Goal: Complete application form: Complete application form

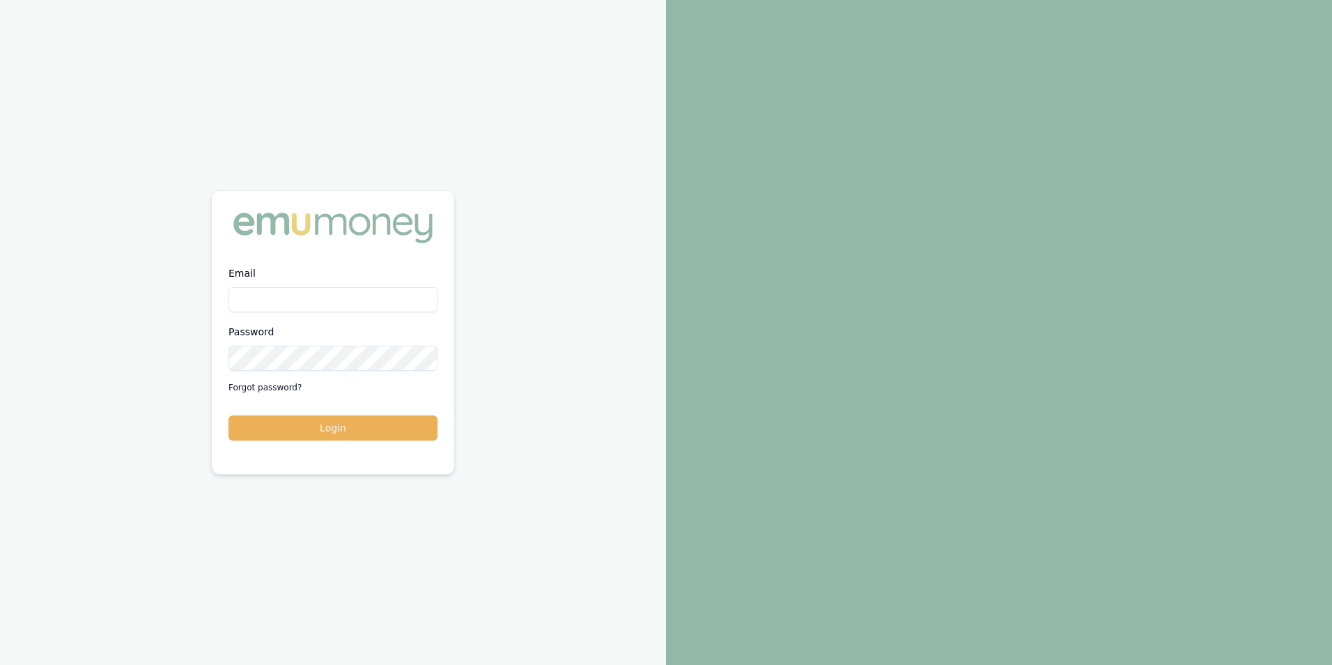
type input "adam.howell@emumoney.com.au"
click at [345, 433] on button "Login" at bounding box center [332, 427] width 209 height 25
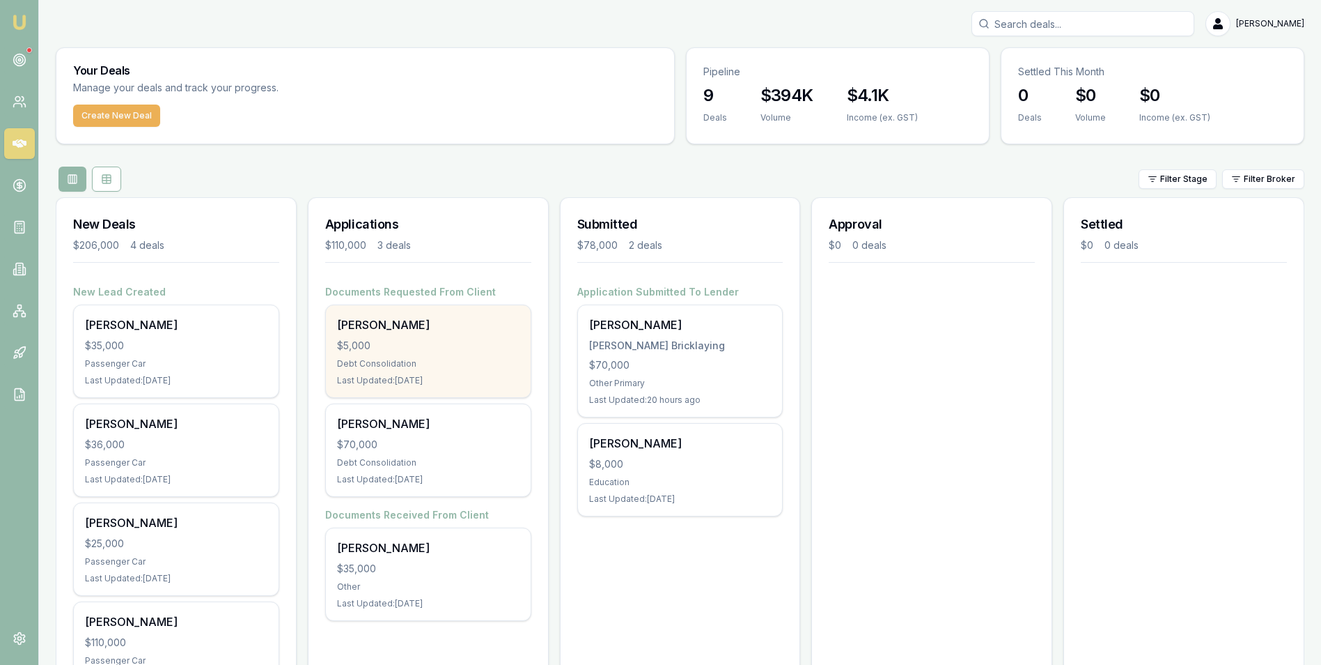
click at [433, 339] on div "$5,000" at bounding box center [428, 346] width 182 height 14
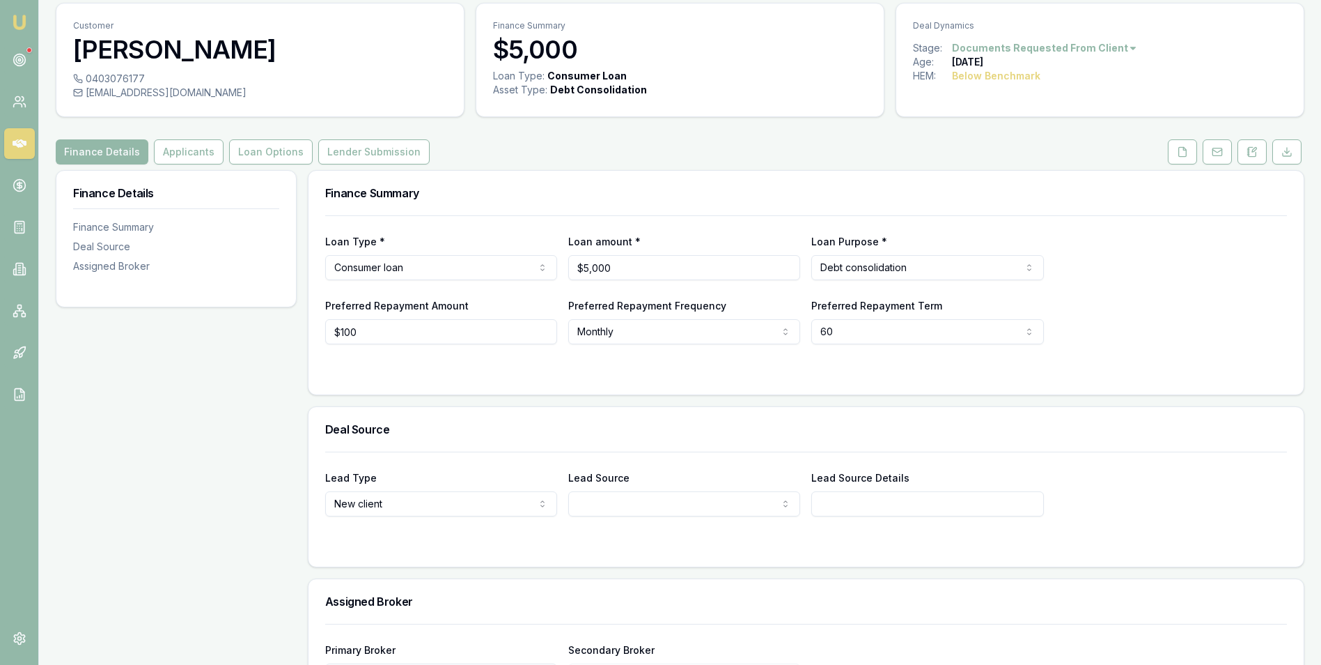
scroll to position [70, 0]
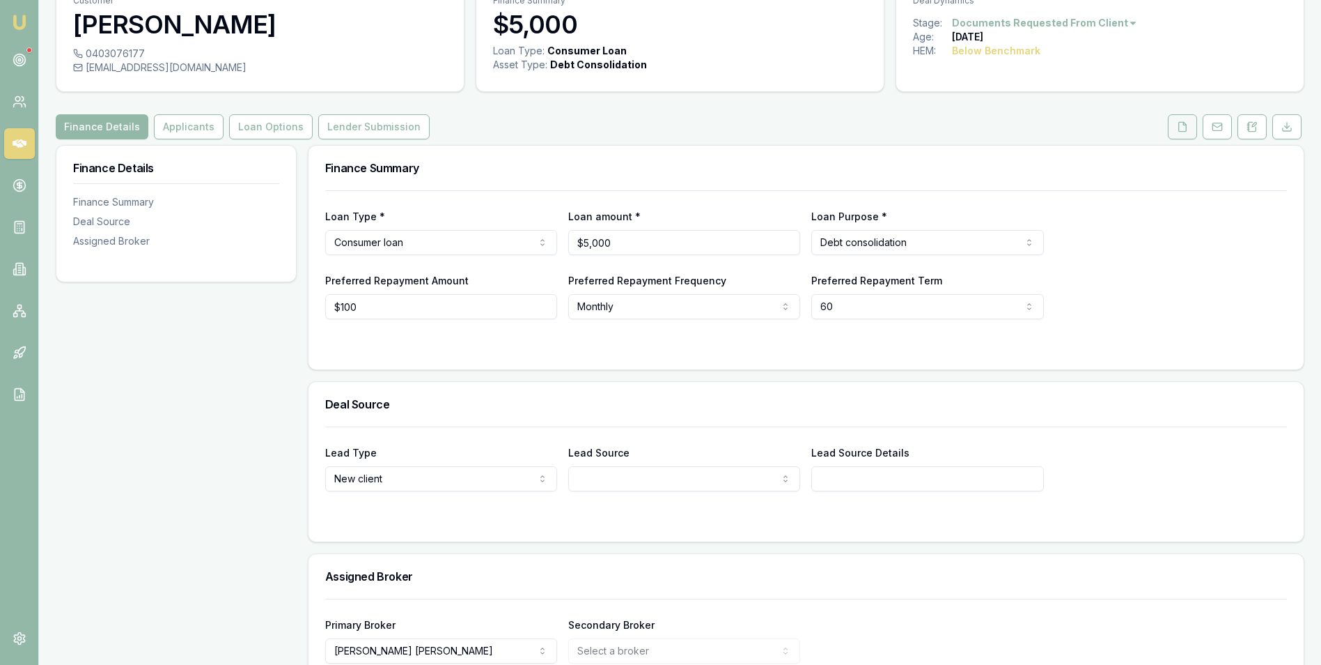
click at [1186, 122] on icon at bounding box center [1182, 126] width 11 height 11
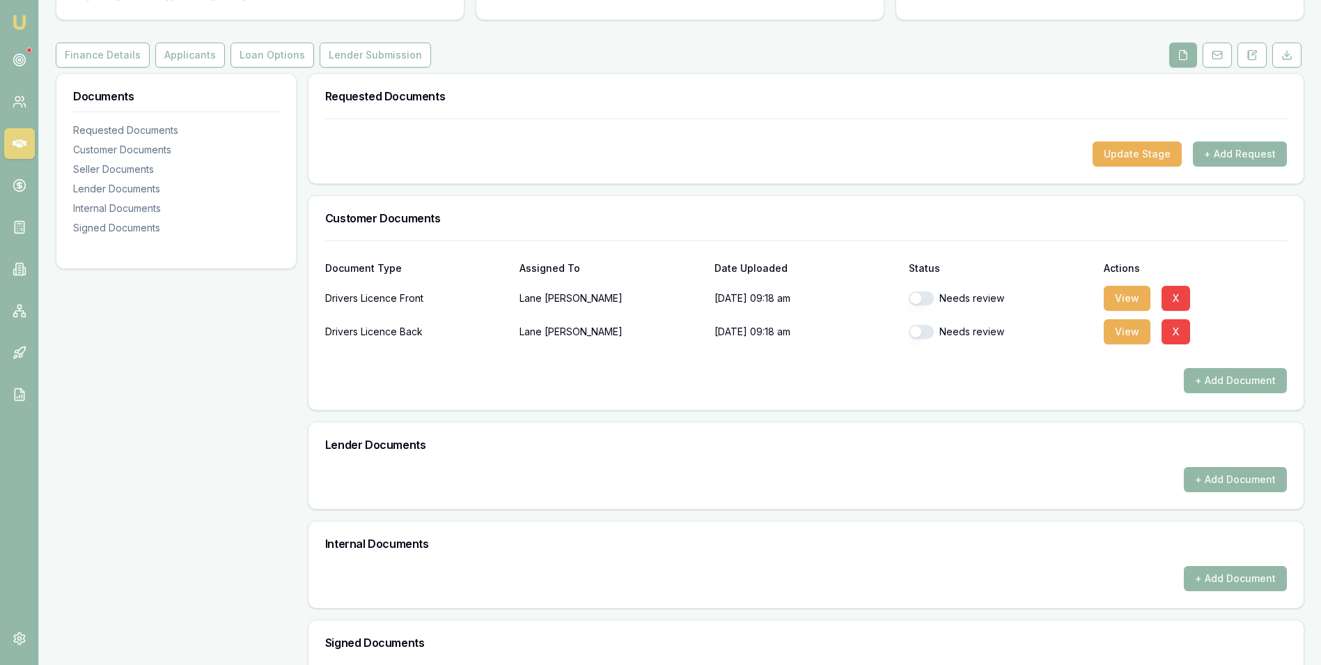
scroll to position [209, 0]
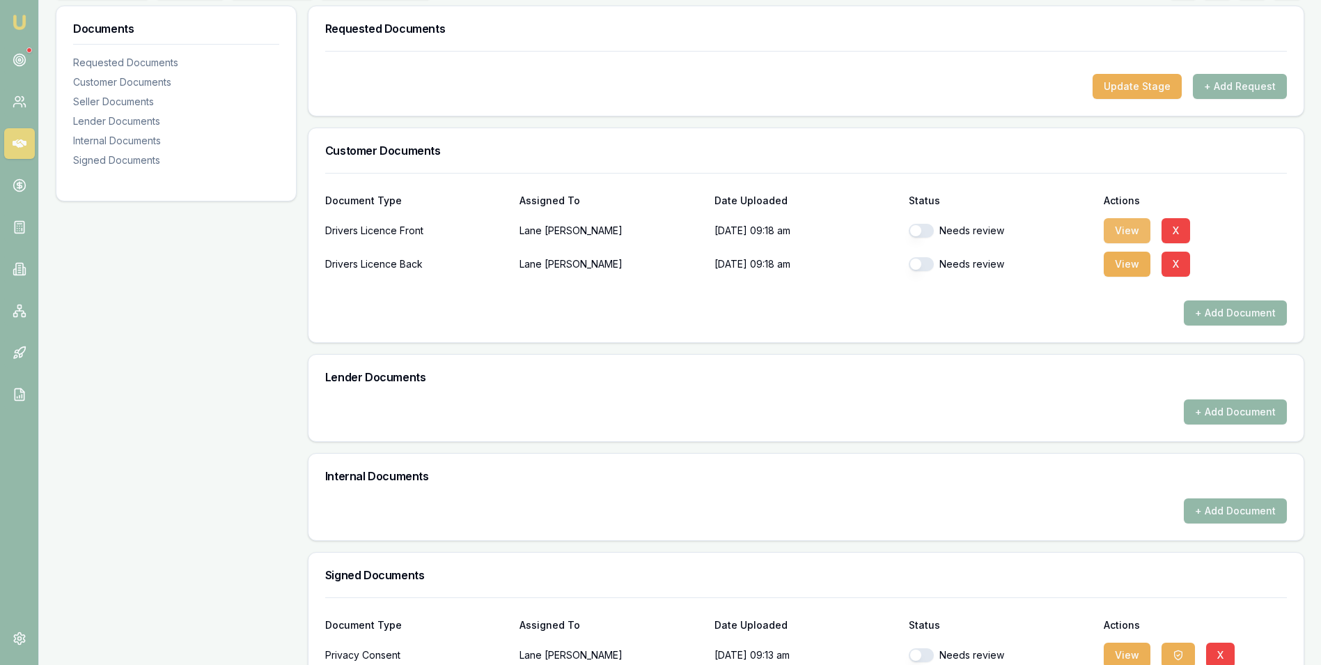
click at [1127, 224] on button "View" at bounding box center [1127, 230] width 47 height 25
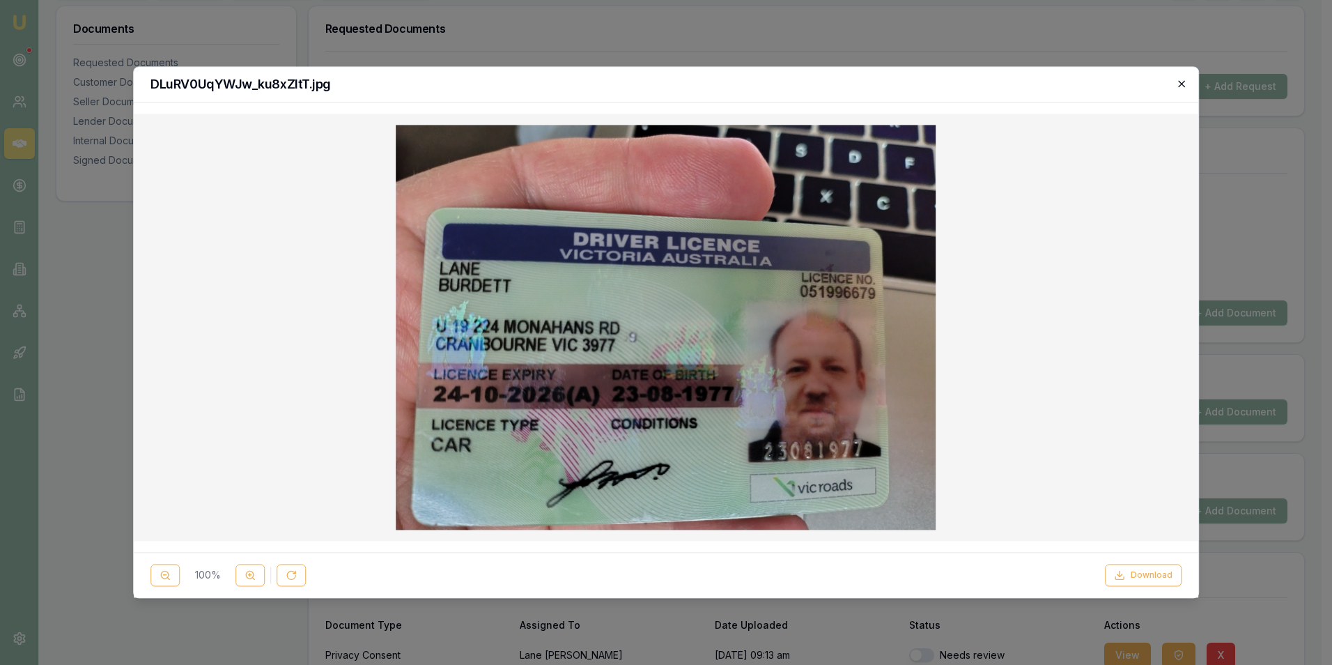
drag, startPoint x: 1180, startPoint y: 80, endPoint x: 1157, endPoint y: 100, distance: 30.6
click at [1179, 80] on icon "button" at bounding box center [1181, 83] width 11 height 11
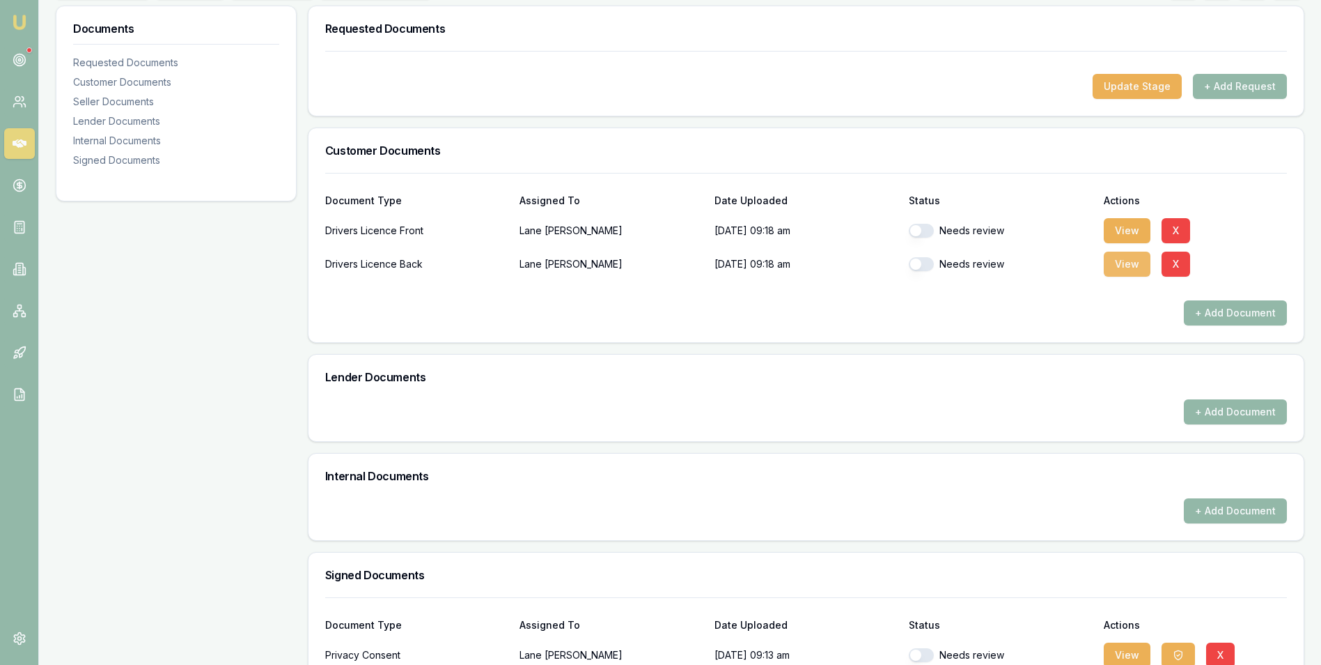
click at [1117, 263] on button "View" at bounding box center [1127, 263] width 47 height 25
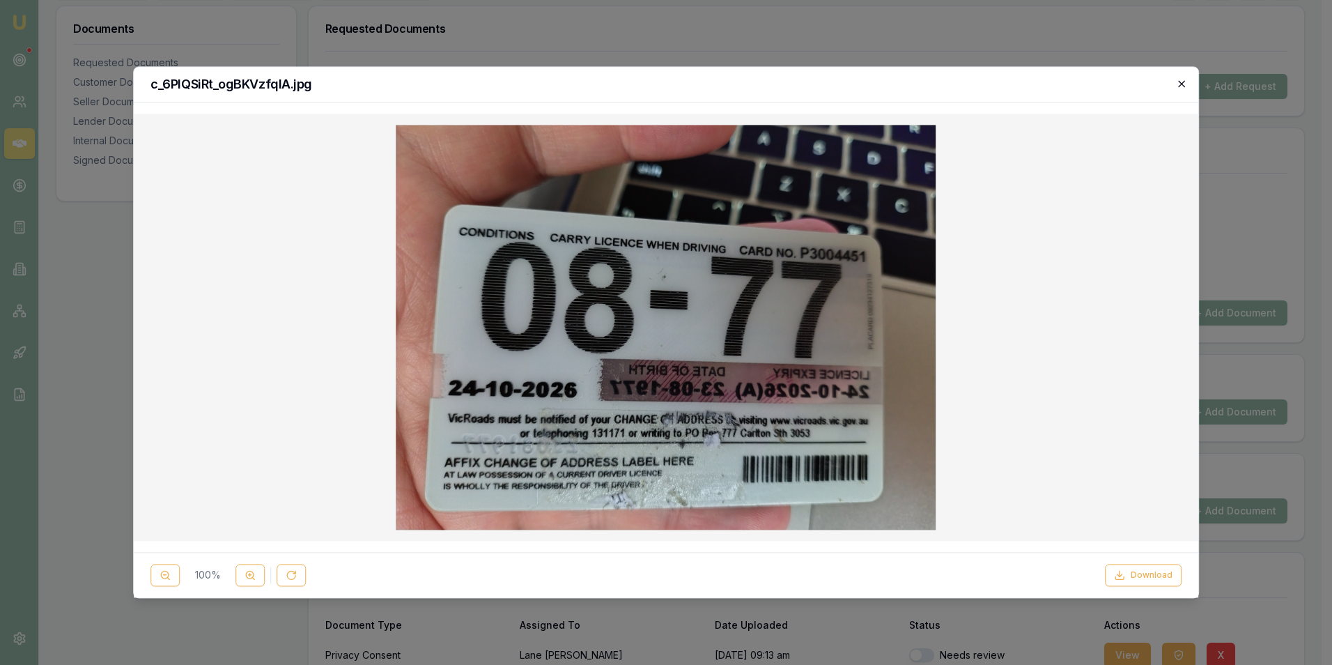
click at [1179, 82] on icon "button" at bounding box center [1181, 84] width 6 height 6
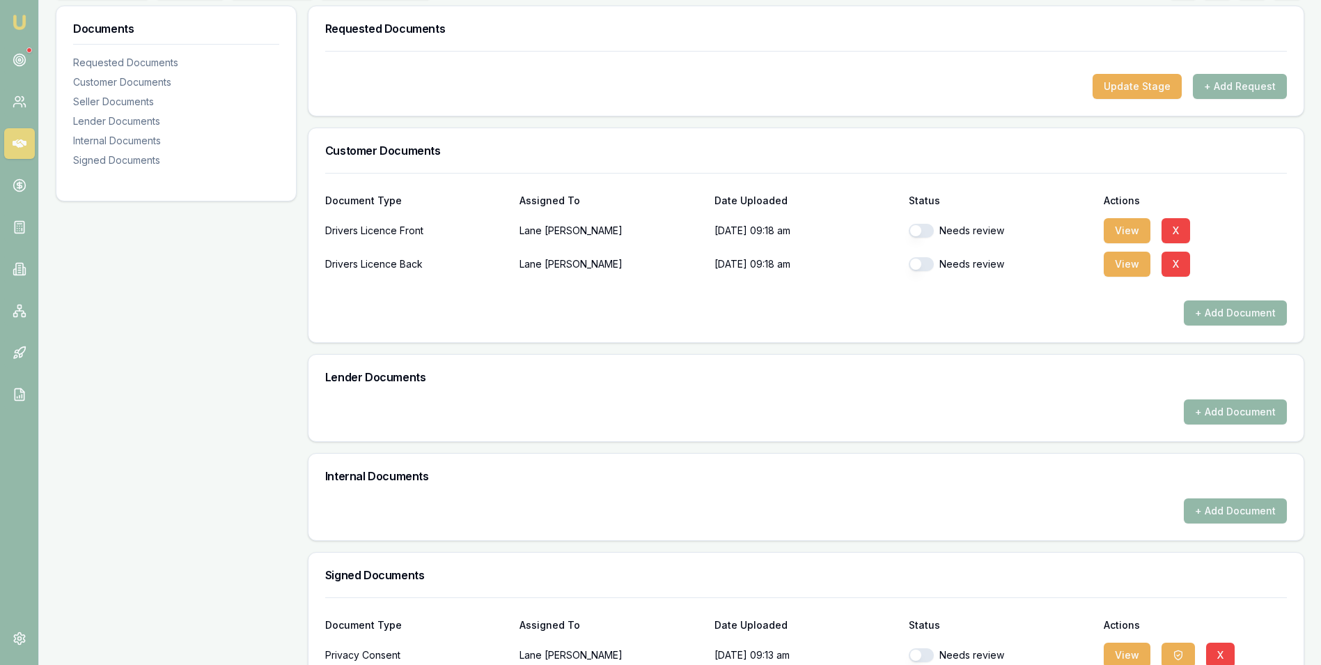
click at [930, 233] on button "button" at bounding box center [921, 231] width 25 height 14
checkbox input "true"
click at [927, 263] on button "button" at bounding box center [921, 264] width 25 height 14
checkbox input "true"
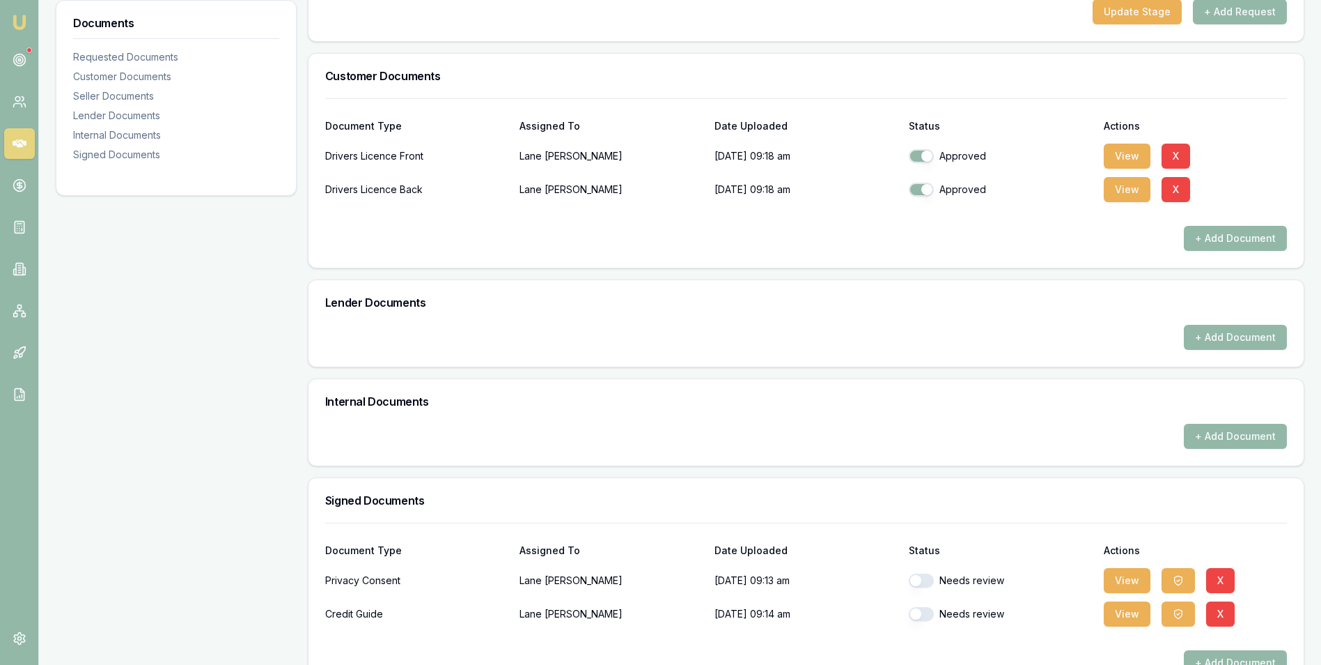
scroll to position [322, 0]
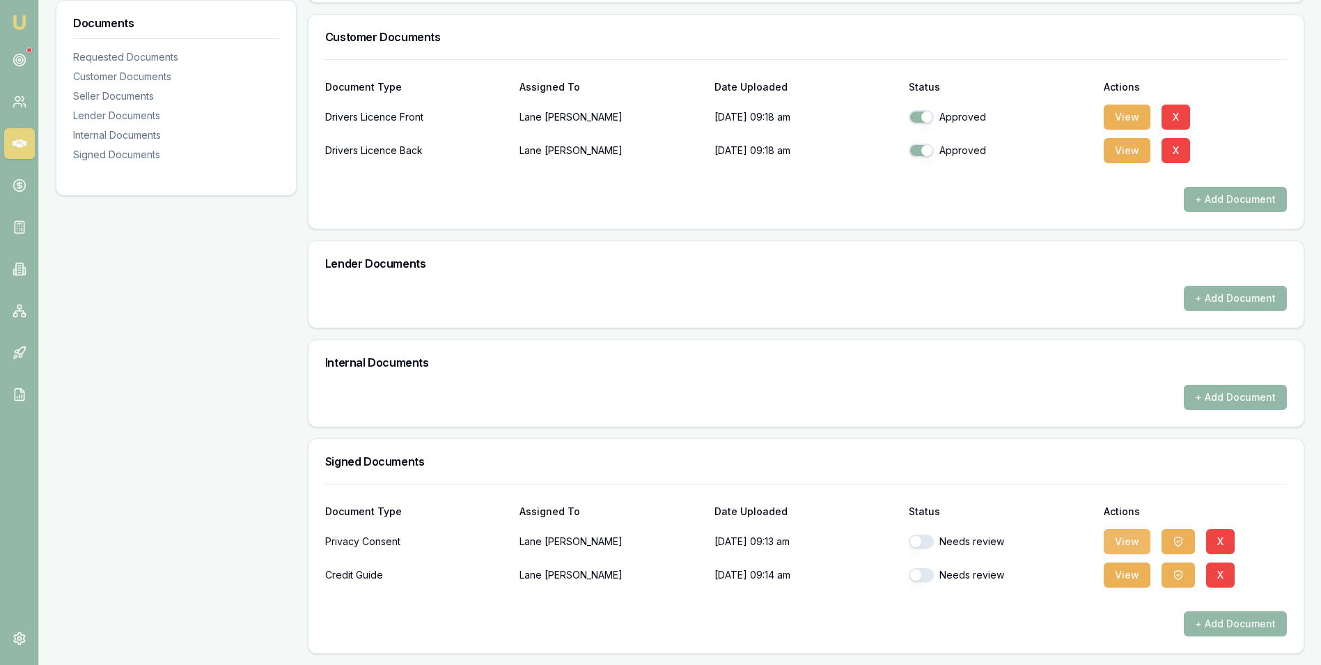
click at [1129, 536] on button "View" at bounding box center [1127, 541] width 47 height 25
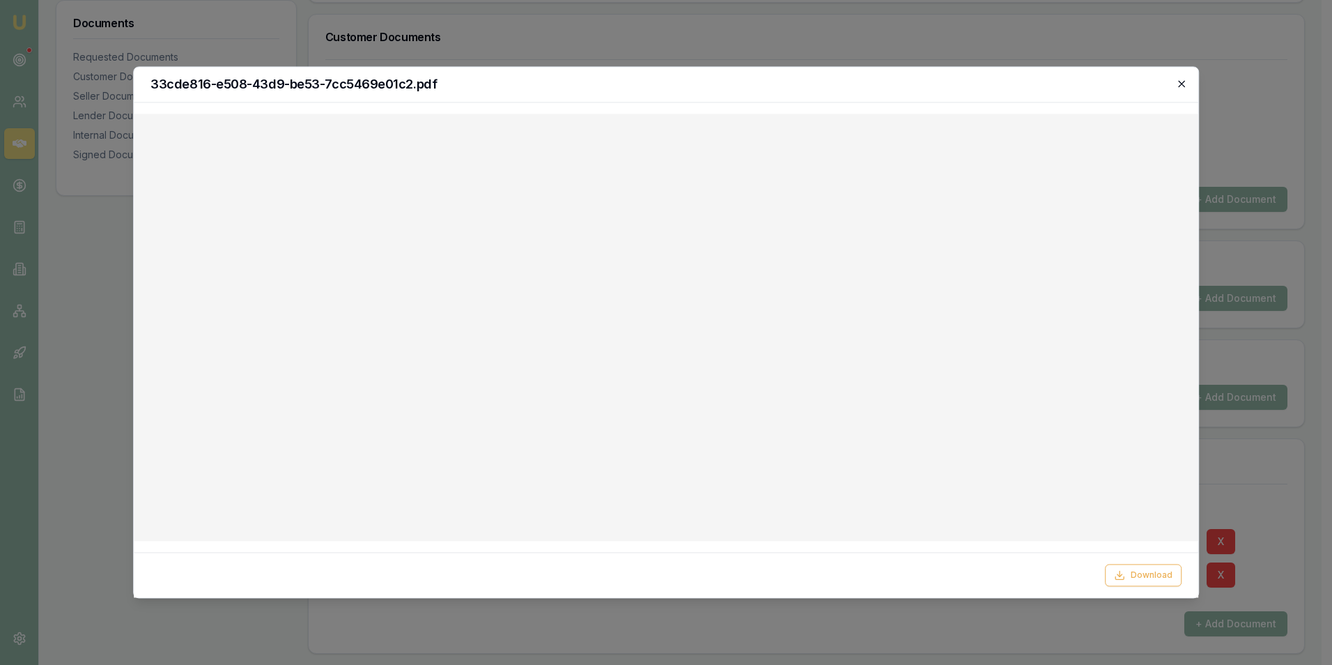
click at [1181, 83] on icon "button" at bounding box center [1181, 84] width 6 height 6
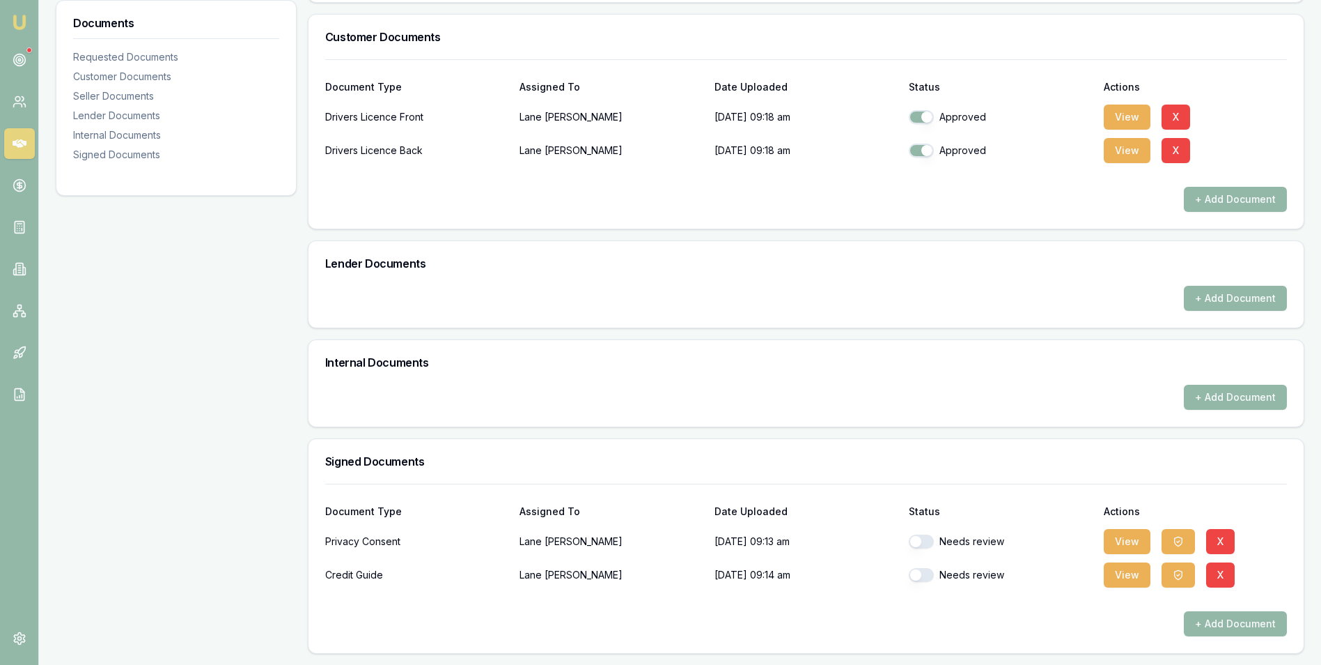
click at [932, 543] on button "button" at bounding box center [921, 541] width 25 height 14
checkbox input "false"
checkbox input "true"
click at [1117, 572] on button "View" at bounding box center [1127, 574] width 47 height 25
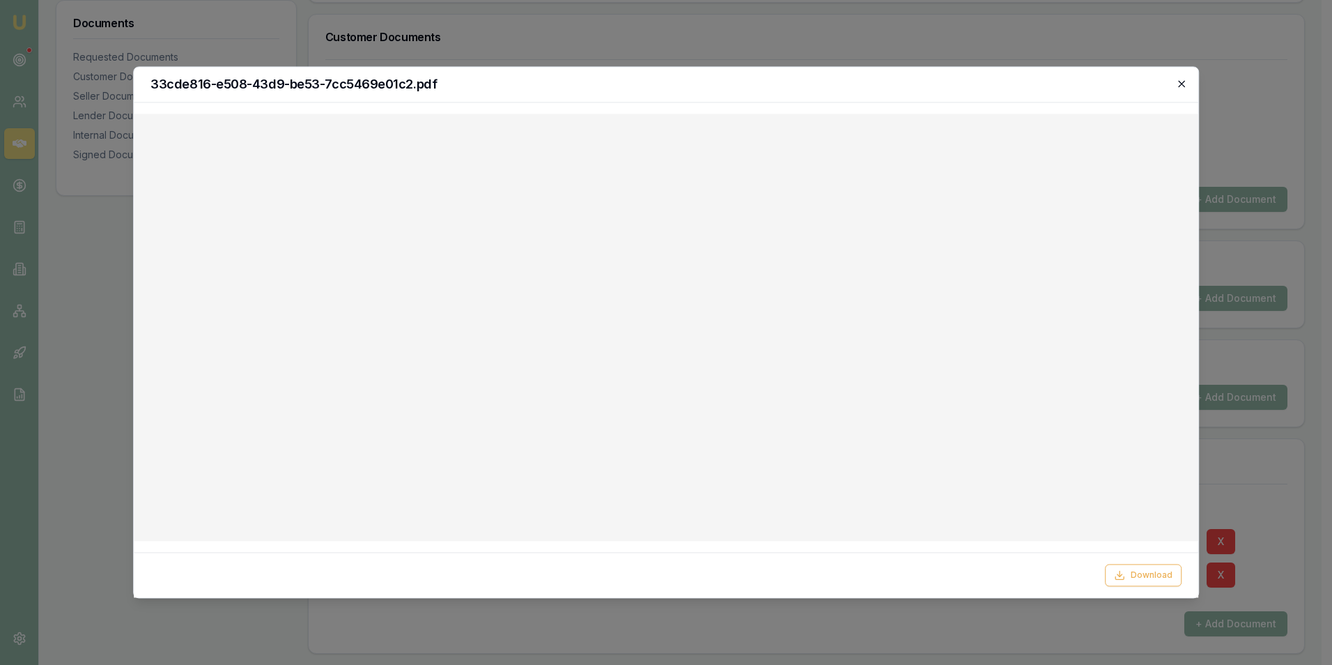
click at [1176, 81] on icon "button" at bounding box center [1181, 83] width 11 height 11
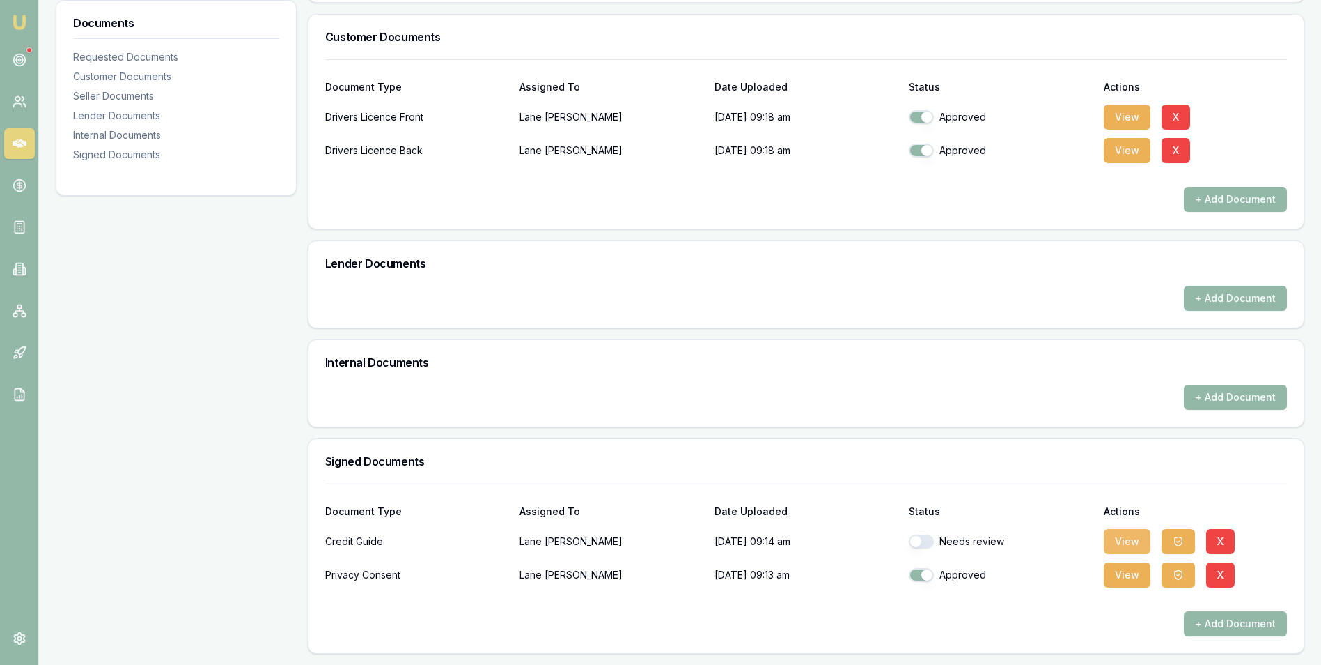
click at [1126, 537] on button "View" at bounding box center [1127, 541] width 47 height 25
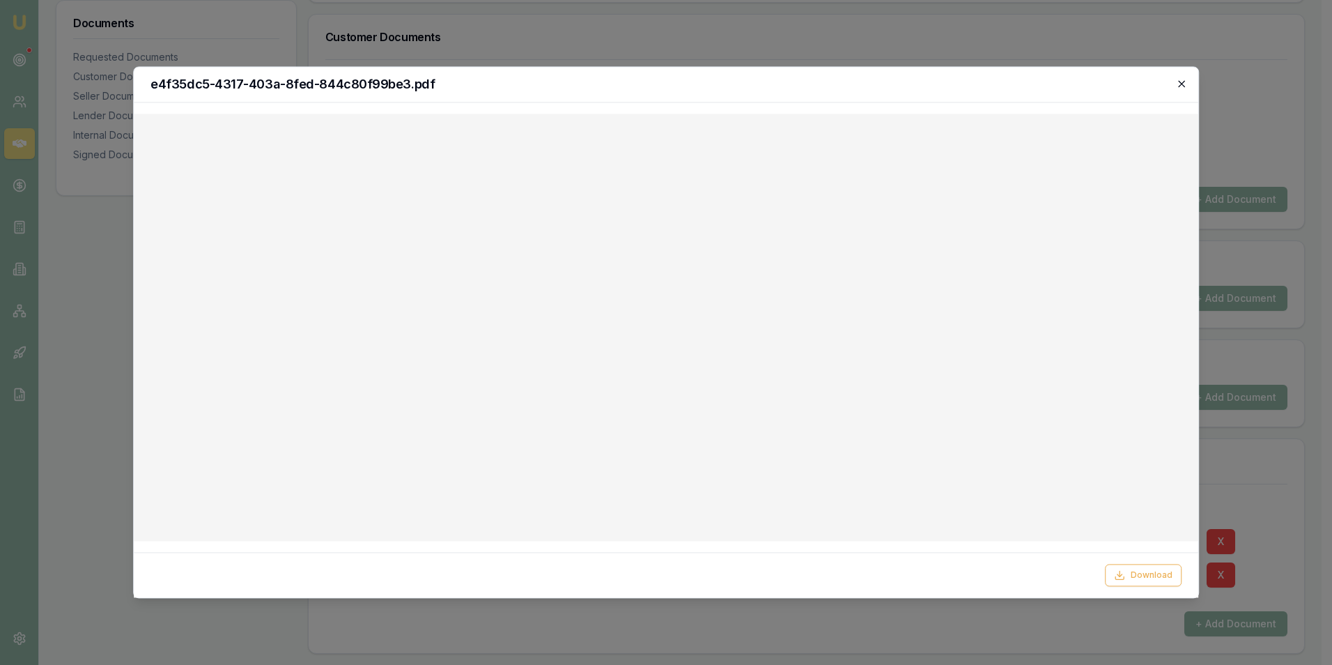
click at [1181, 84] on icon "button" at bounding box center [1181, 84] width 6 height 6
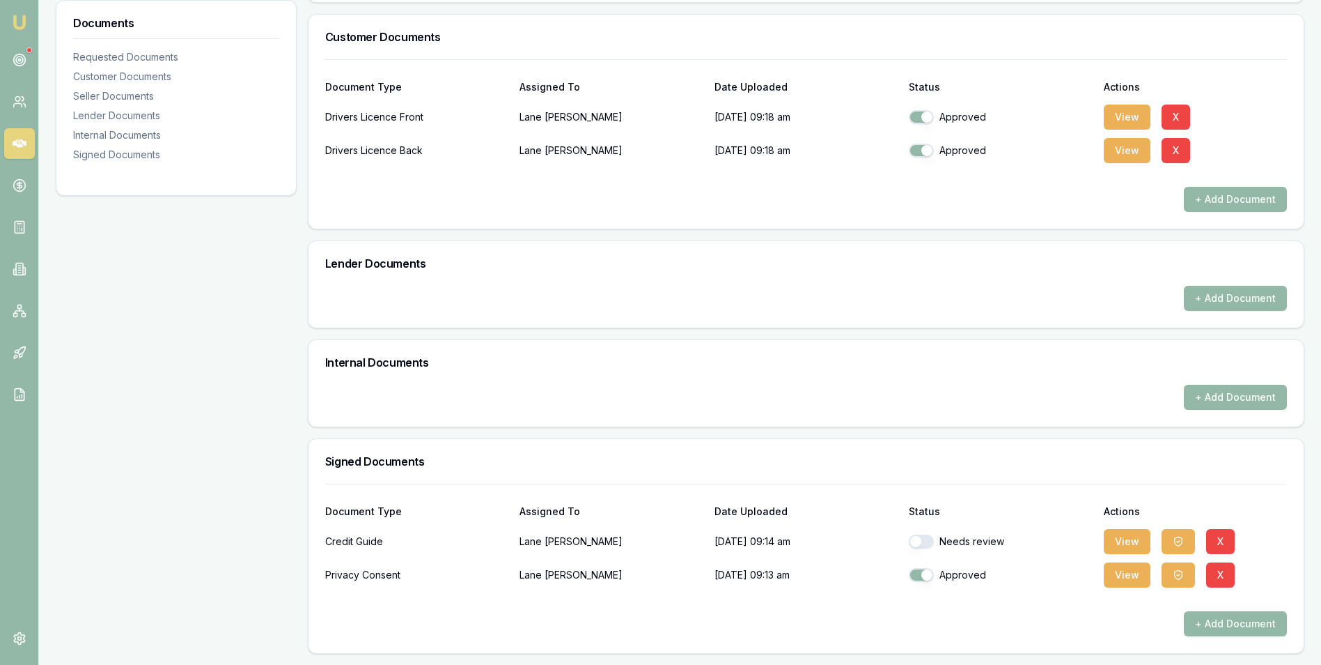
click at [931, 540] on button "button" at bounding box center [921, 541] width 25 height 14
checkbox input "true"
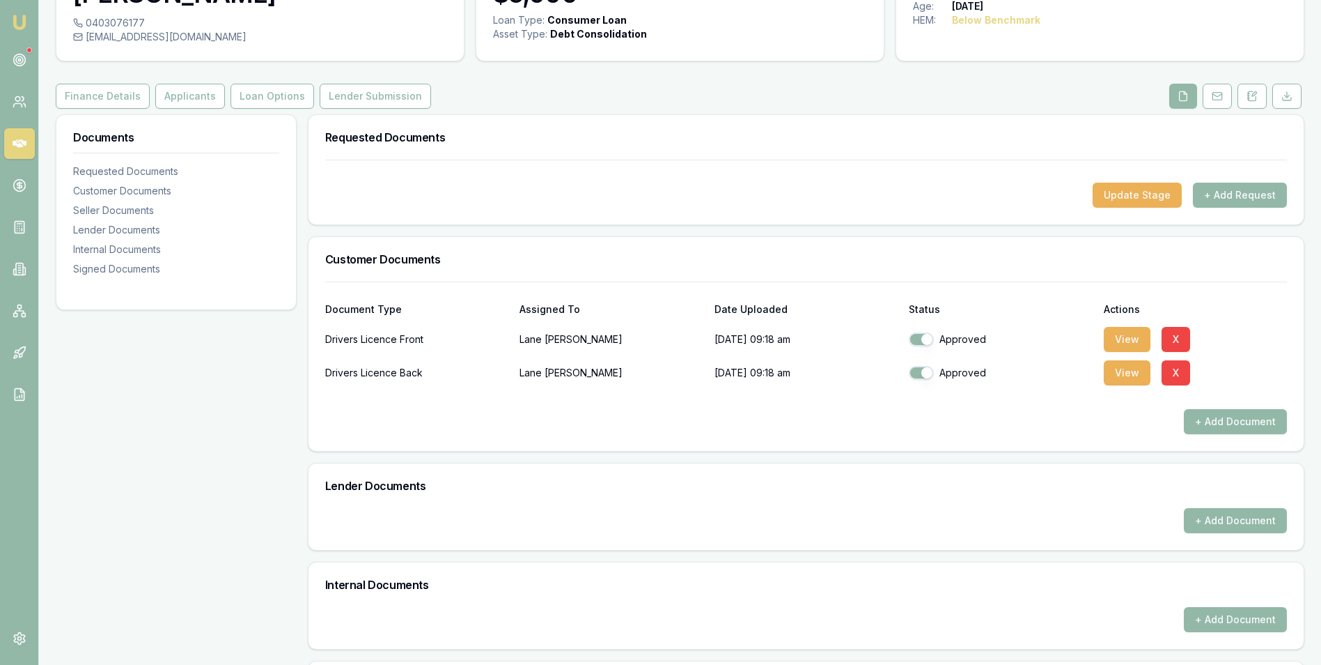
scroll to position [0, 0]
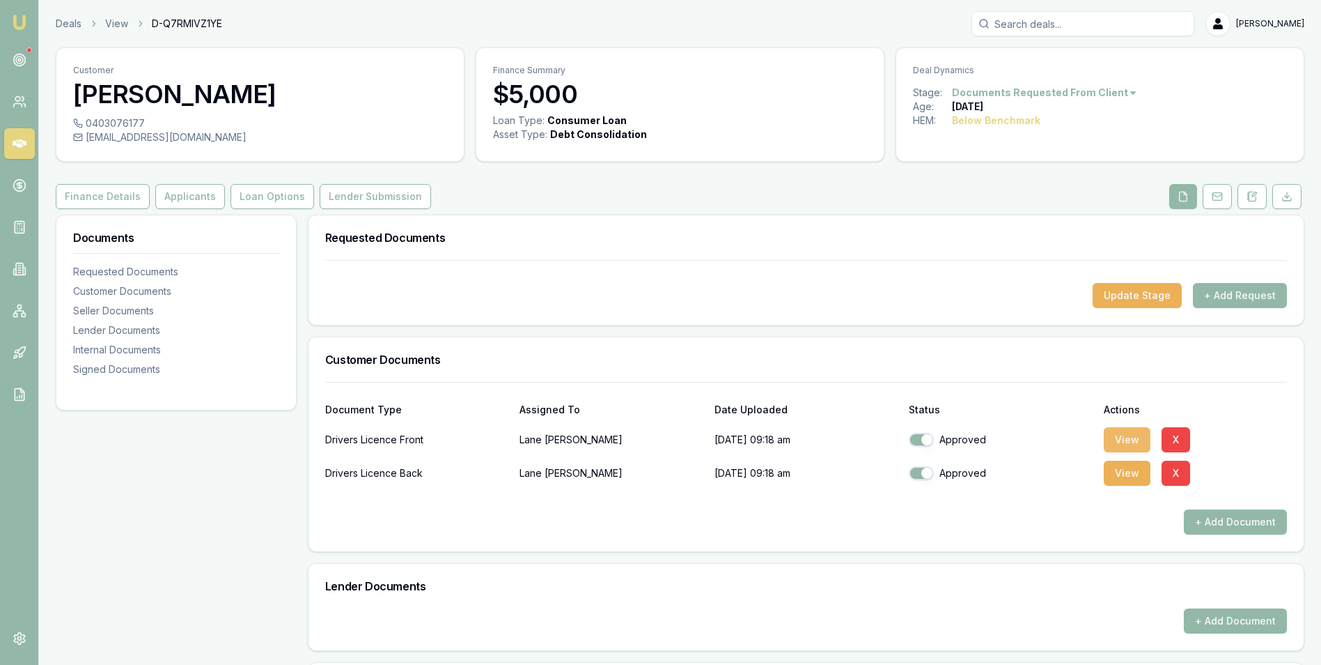
click at [1126, 442] on button "View" at bounding box center [1127, 439] width 47 height 25
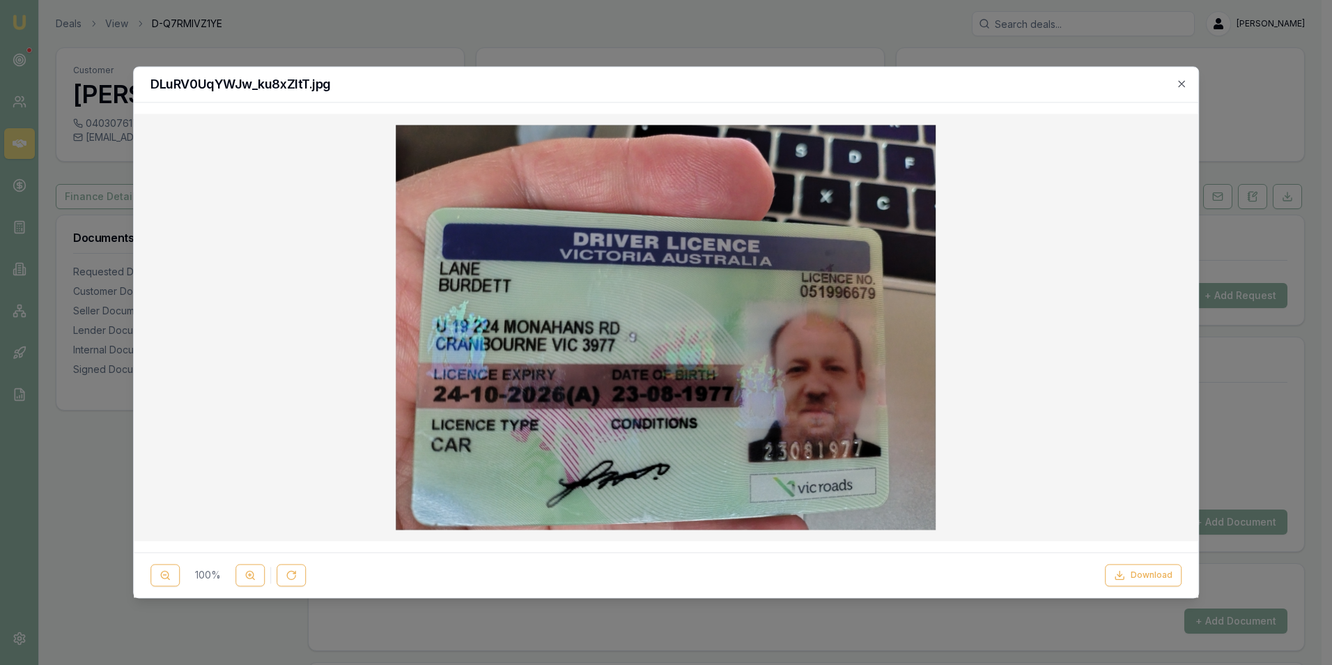
click at [1182, 83] on icon "button" at bounding box center [1181, 83] width 11 height 11
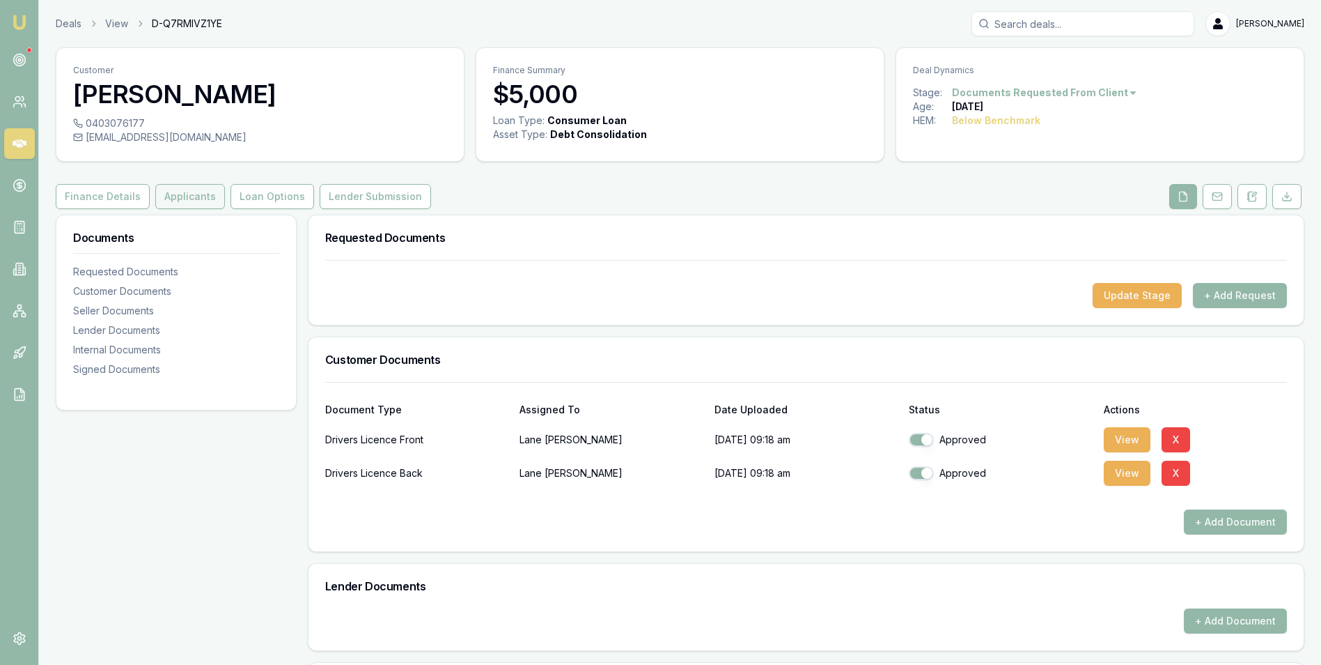
click at [186, 194] on button "Applicants" at bounding box center [190, 196] width 70 height 25
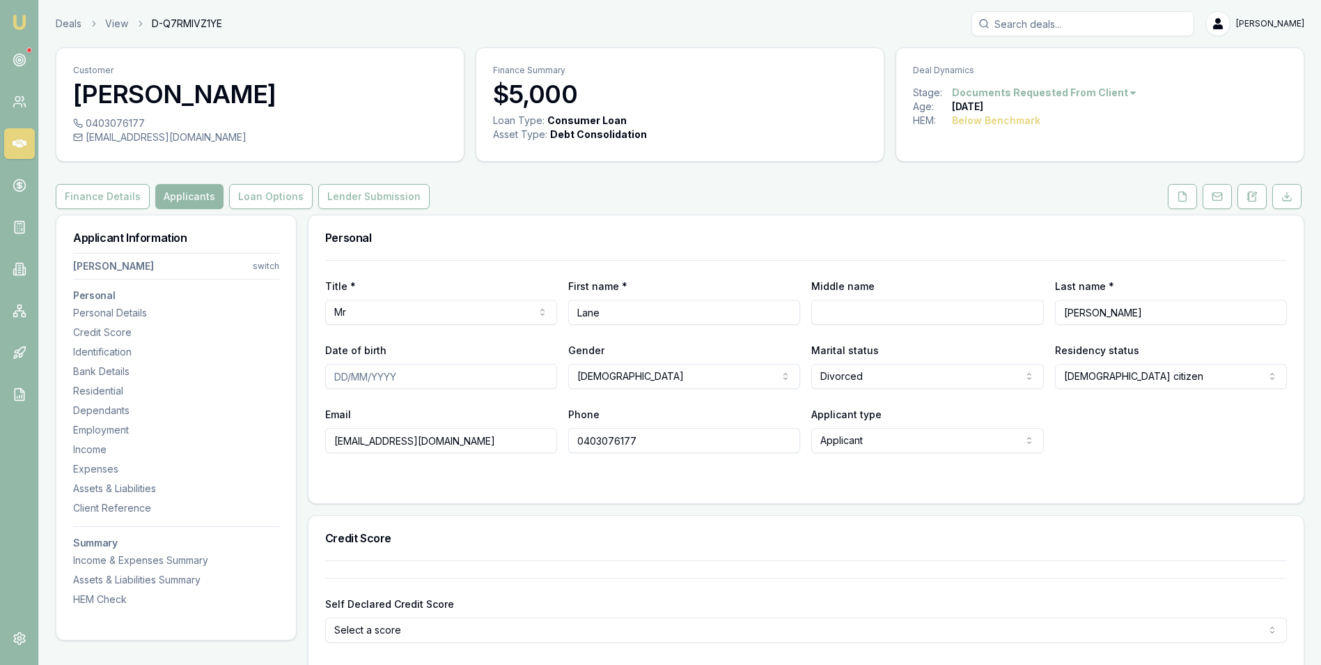
click at [375, 375] on input "Date of birth" at bounding box center [441, 376] width 232 height 25
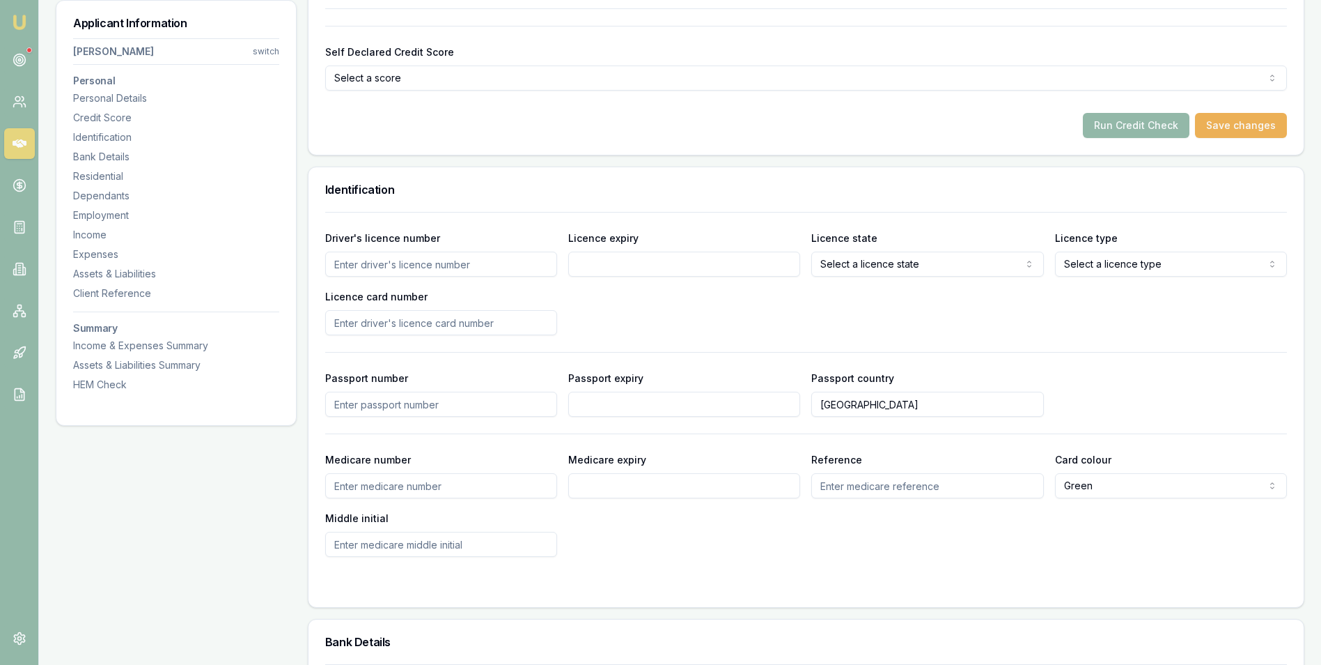
scroll to position [557, 0]
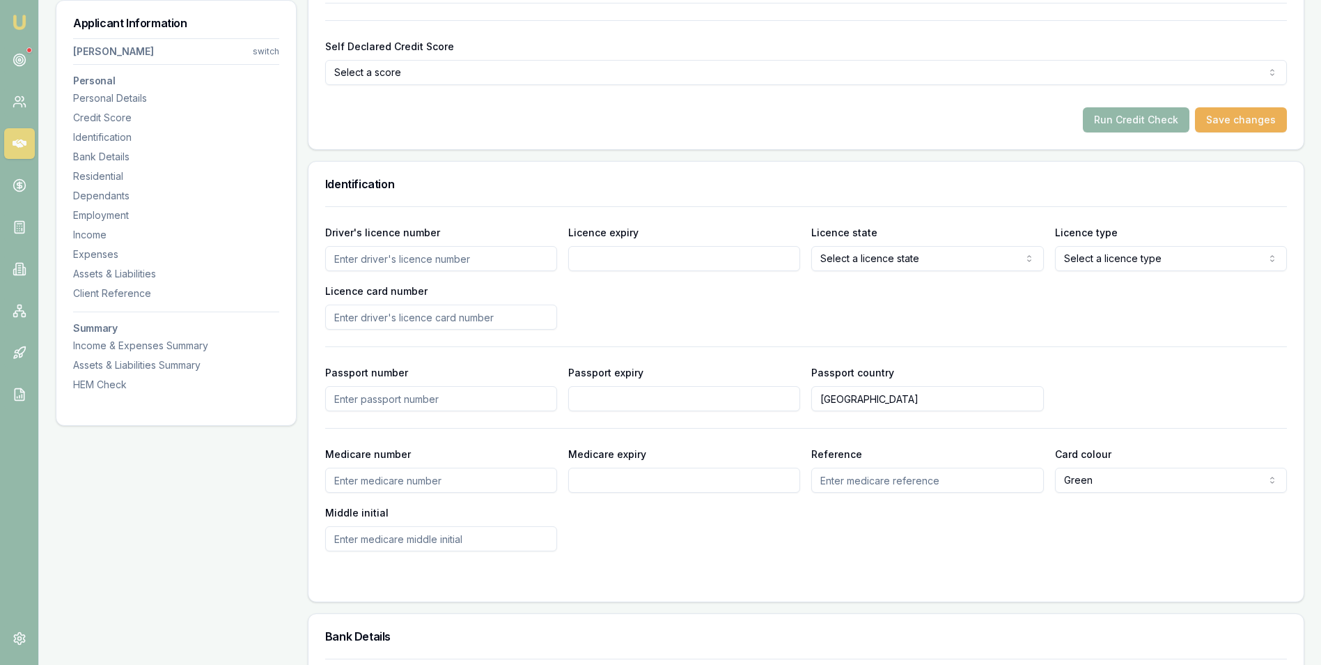
type input "[DATE]"
click at [391, 262] on input "Driver's licence number" at bounding box center [441, 258] width 232 height 25
type input "051996679"
click at [664, 254] on input "Licence expiry" at bounding box center [684, 258] width 232 height 25
drag, startPoint x: 603, startPoint y: 258, endPoint x: 613, endPoint y: 270, distance: 14.8
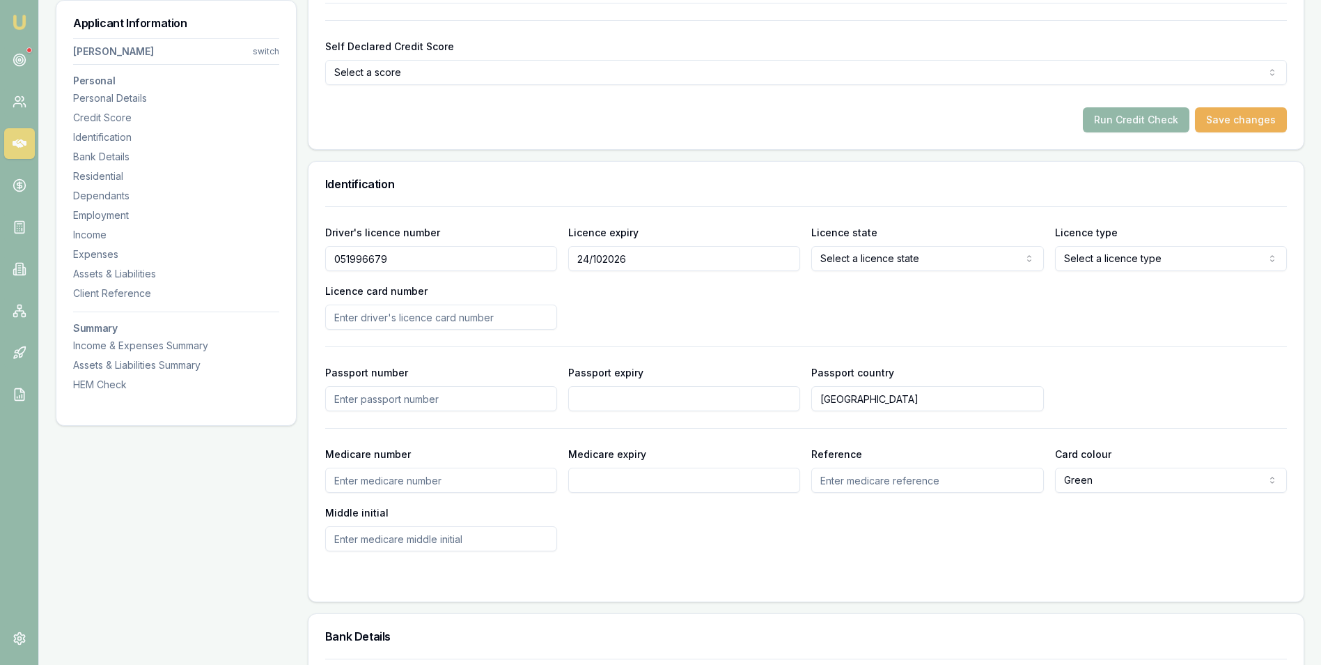
click at [603, 259] on input "24/102026" at bounding box center [684, 258] width 232 height 25
type input "[DATE]"
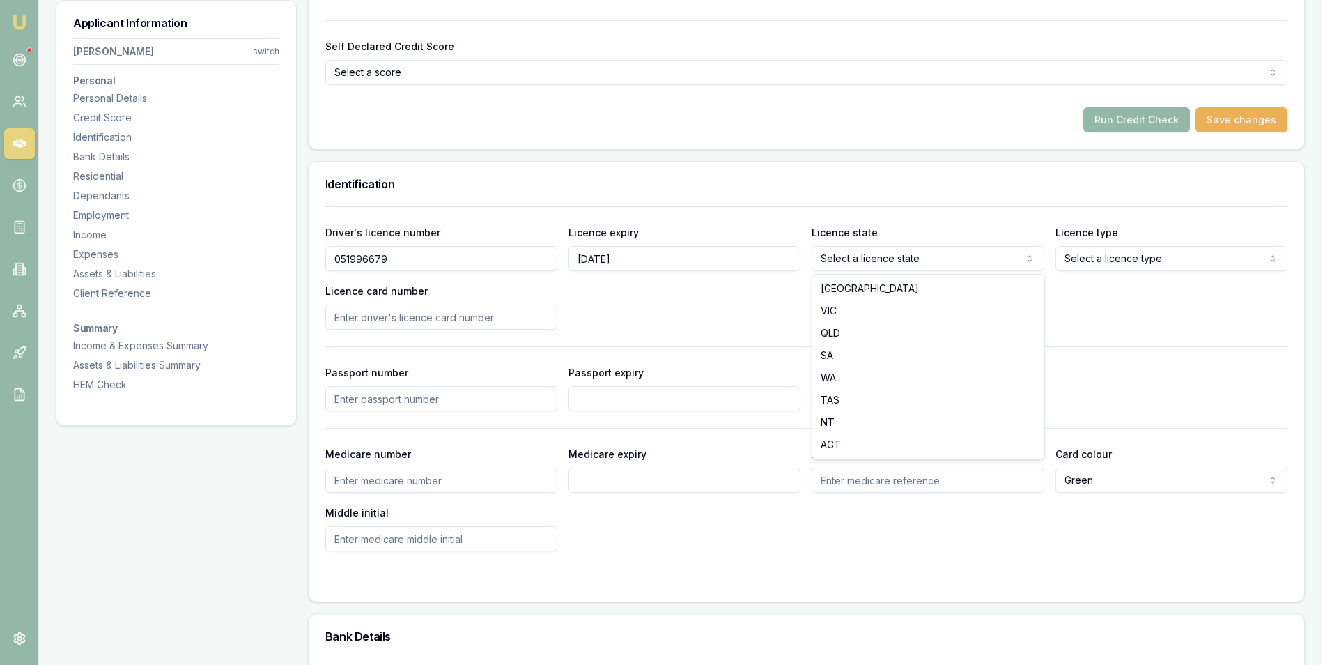
select select "VIC"
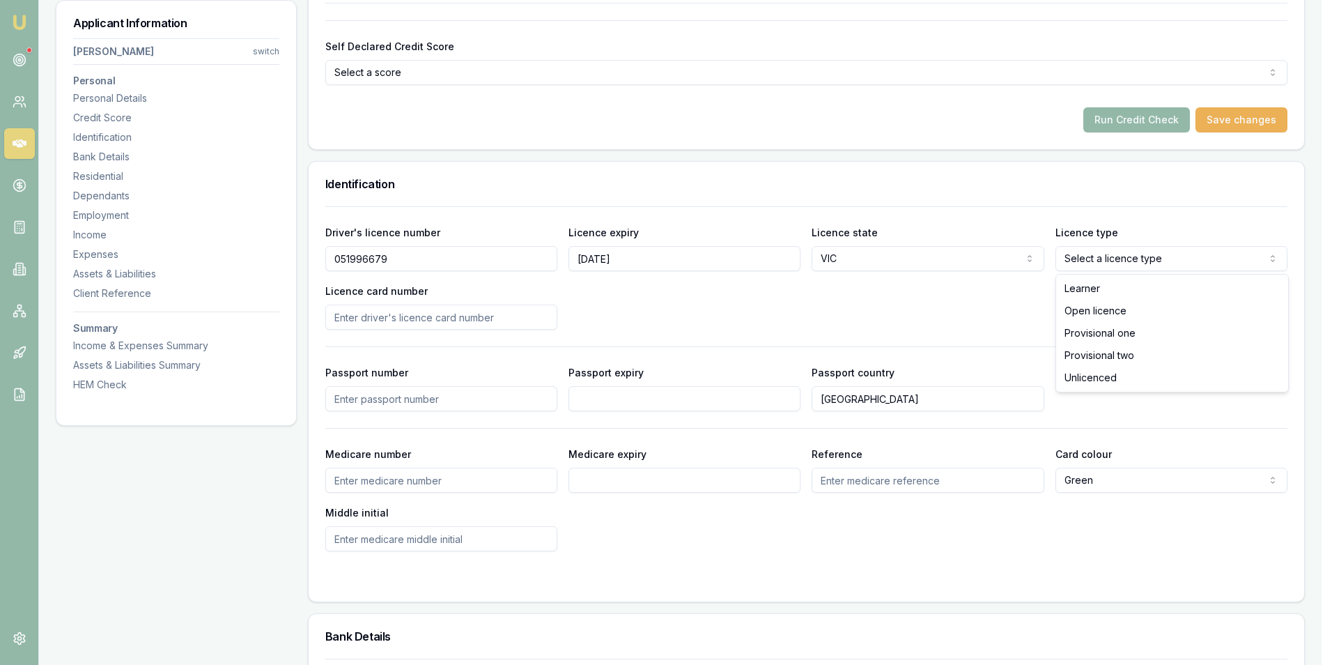
select select "OPEN_LICENCE"
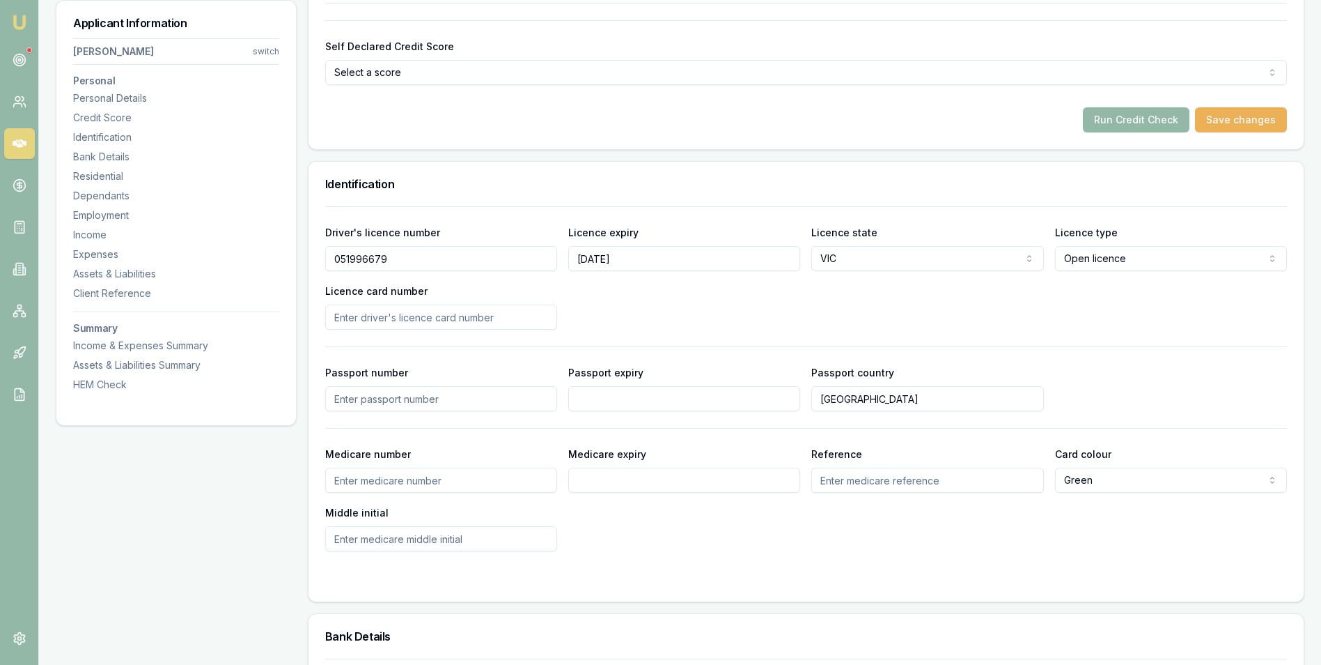
click at [372, 314] on input "Licence card number" at bounding box center [441, 316] width 232 height 25
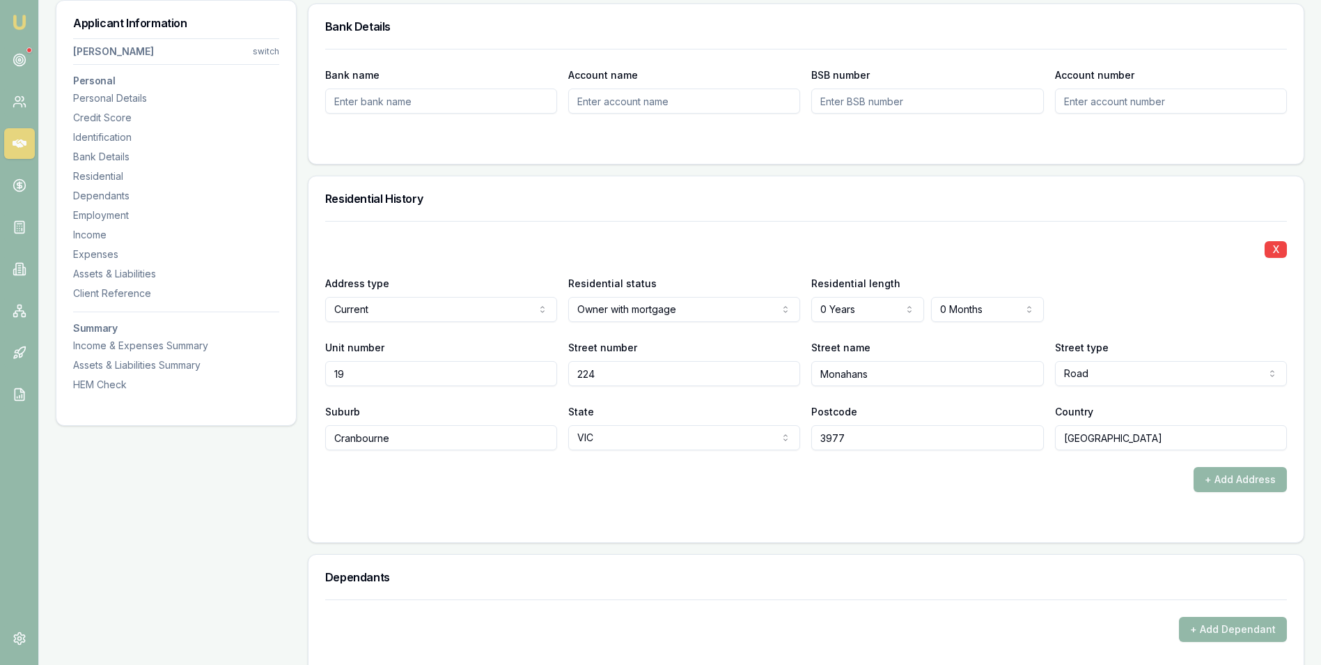
scroll to position [1184, 0]
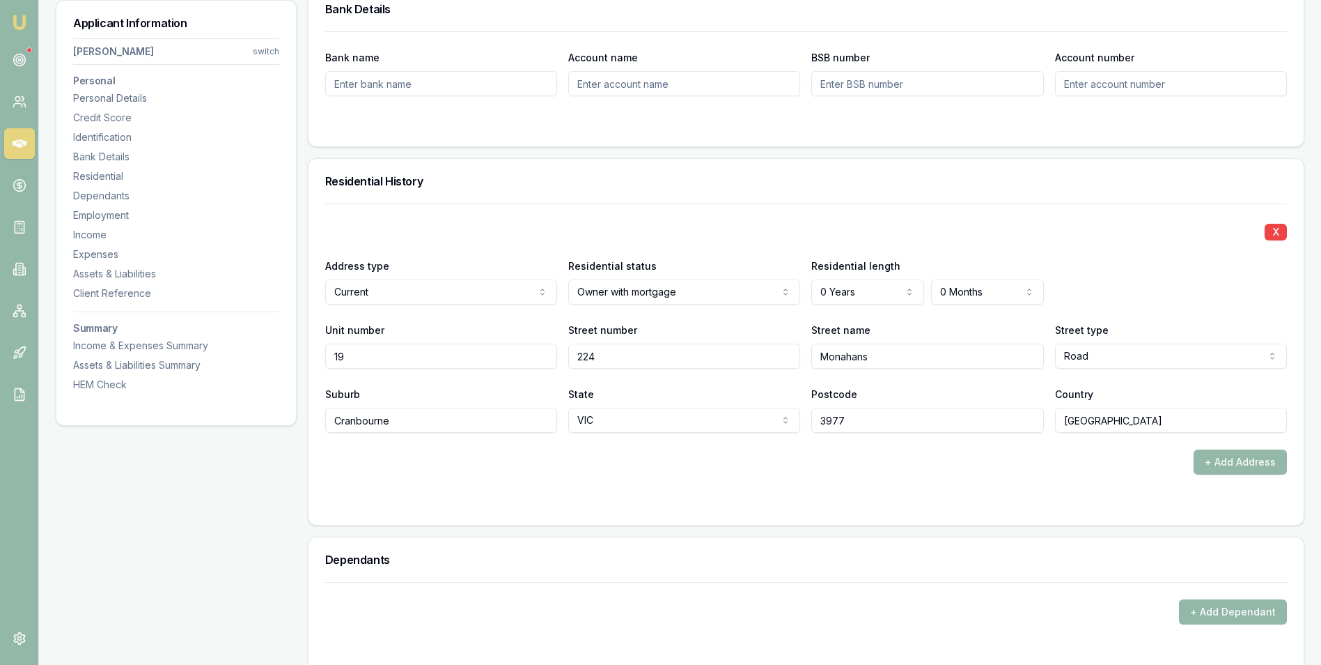
type input "P3004451"
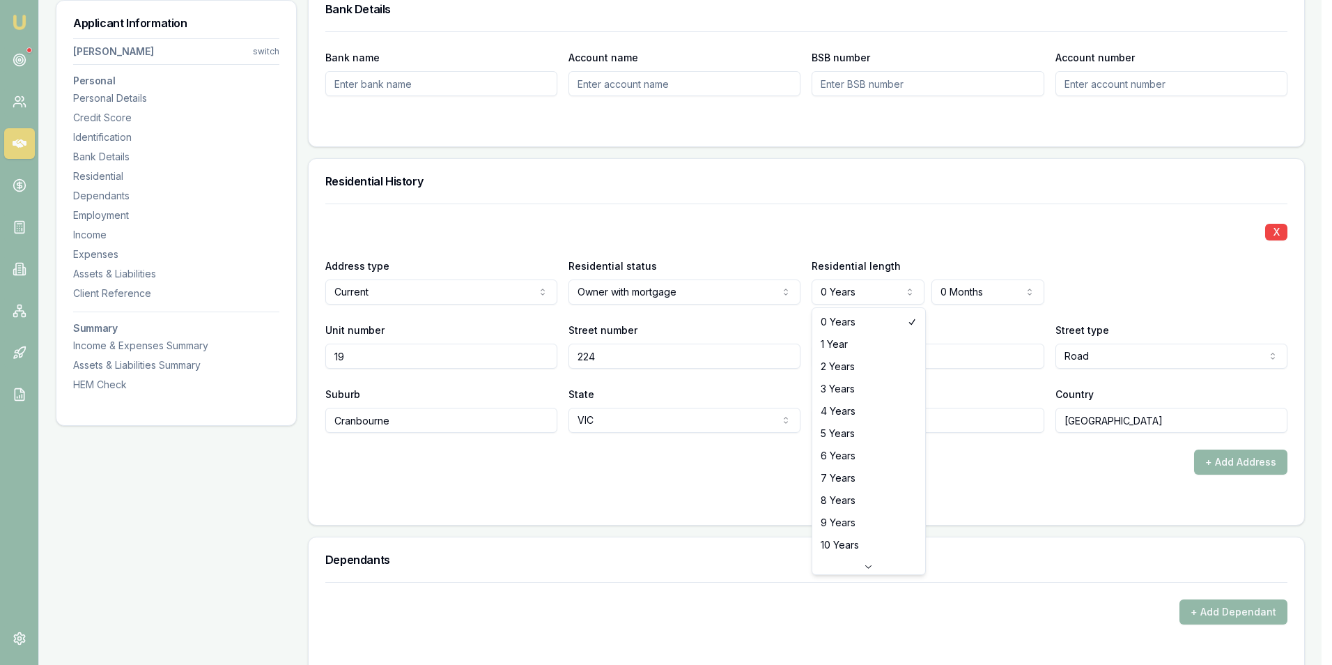
select select "4"
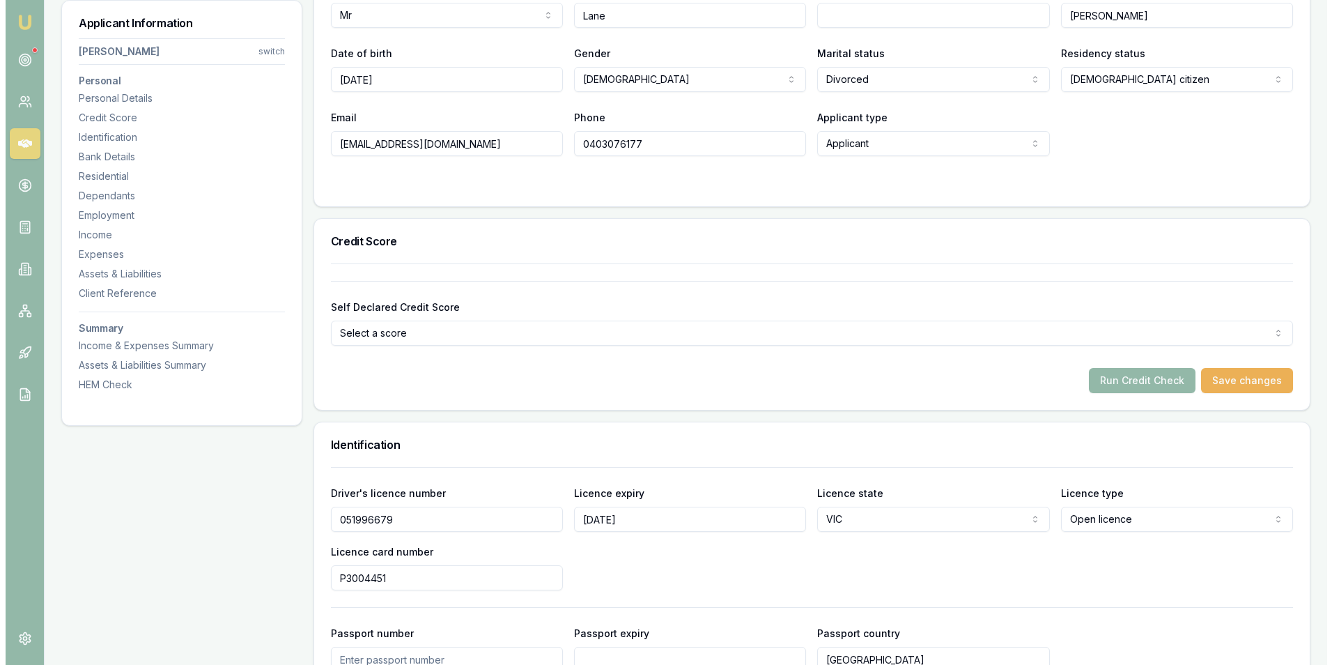
scroll to position [348, 0]
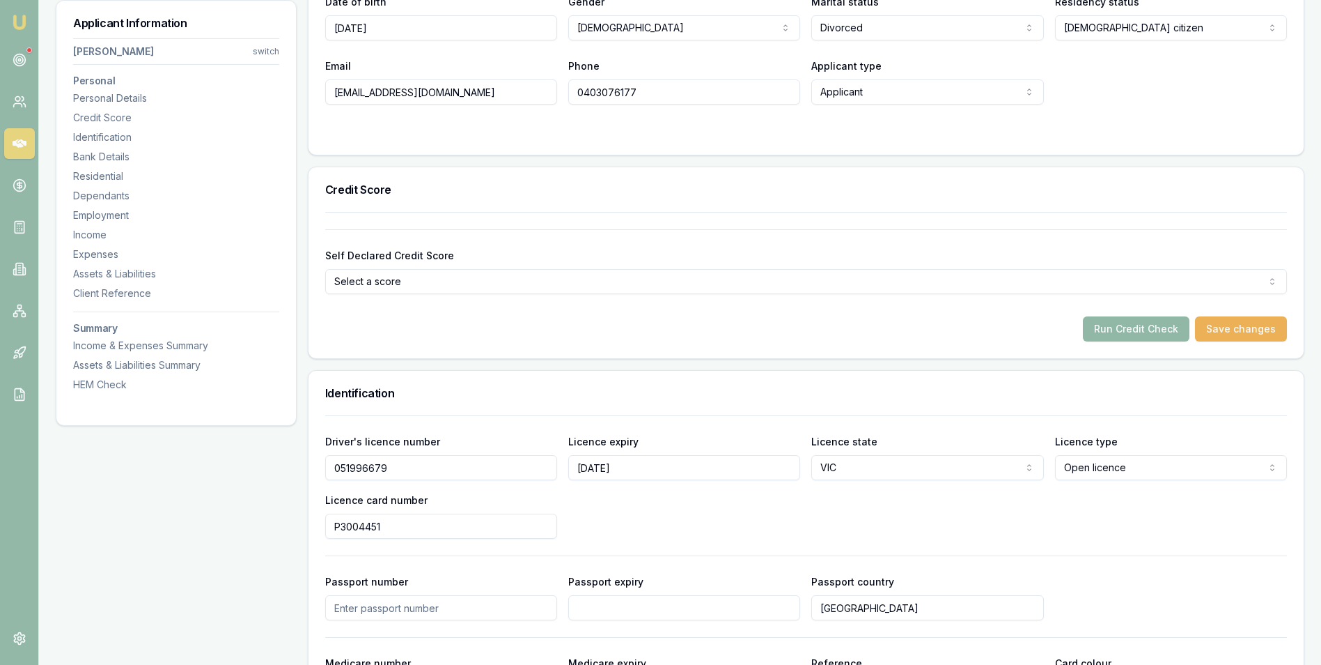
click at [1124, 328] on button "Run Credit Check" at bounding box center [1136, 328] width 107 height 25
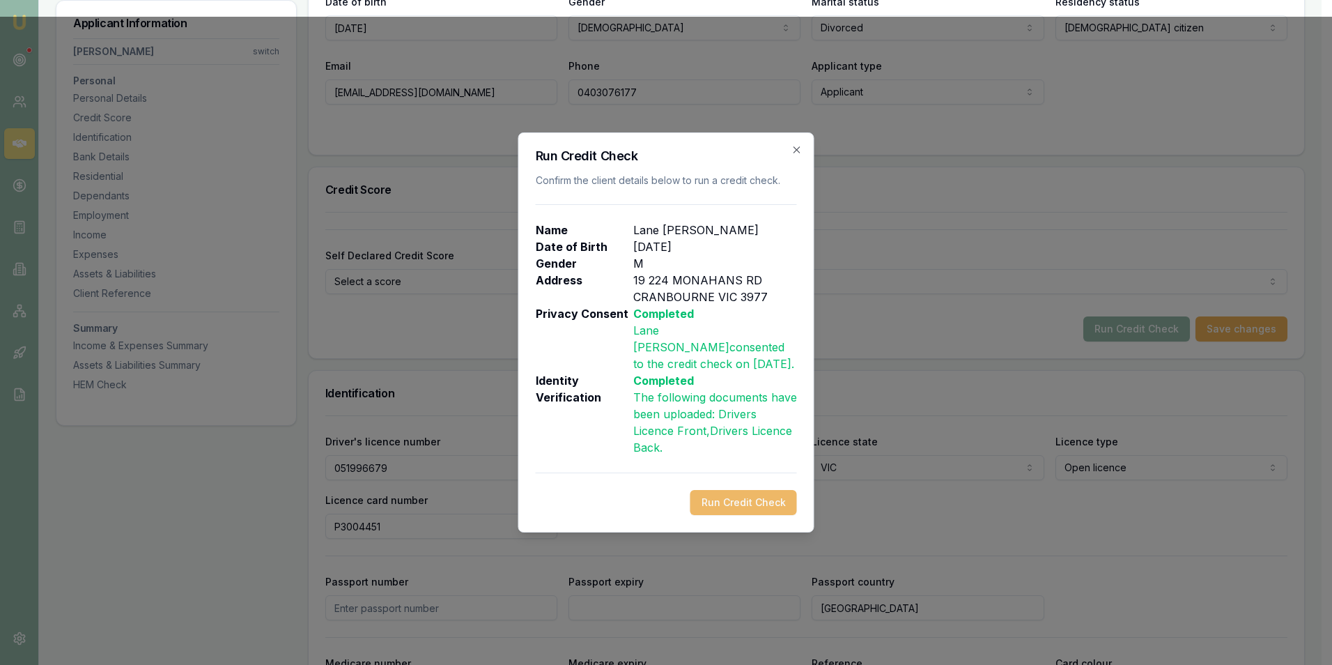
click at [720, 490] on button "Run Credit Check" at bounding box center [743, 502] width 107 height 25
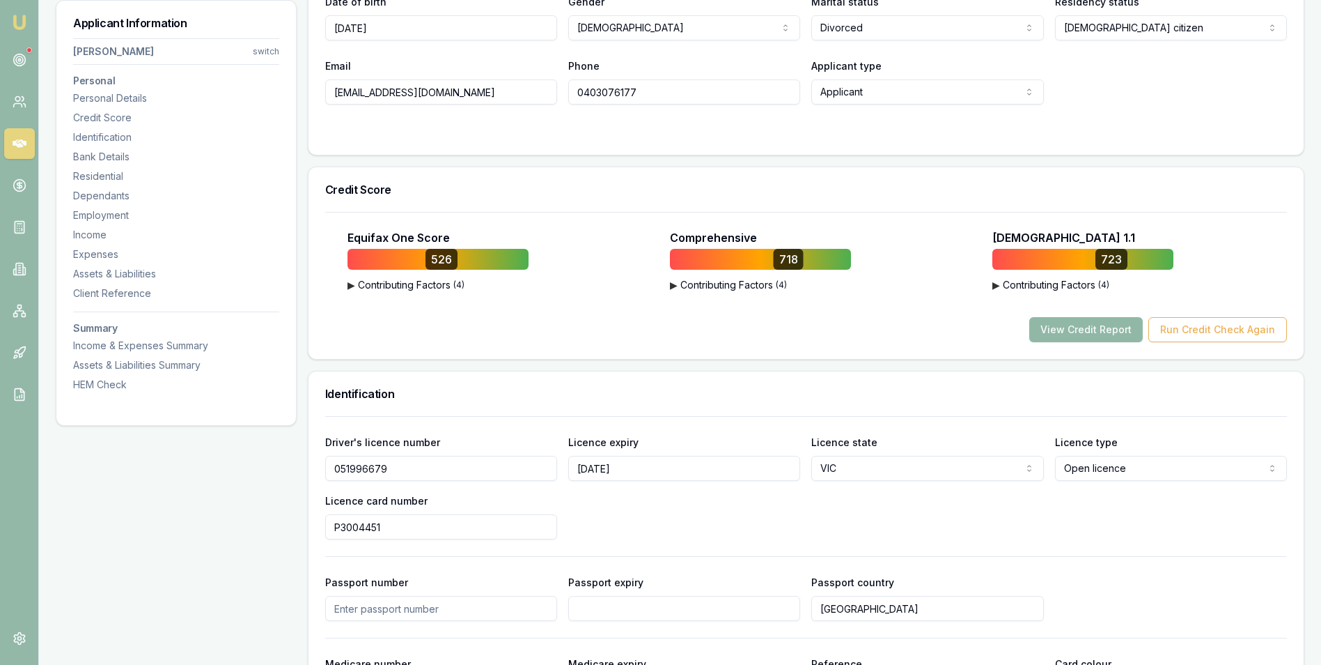
click at [1091, 323] on button "View Credit Report" at bounding box center [1086, 329] width 114 height 25
